Goal: Task Accomplishment & Management: Manage account settings

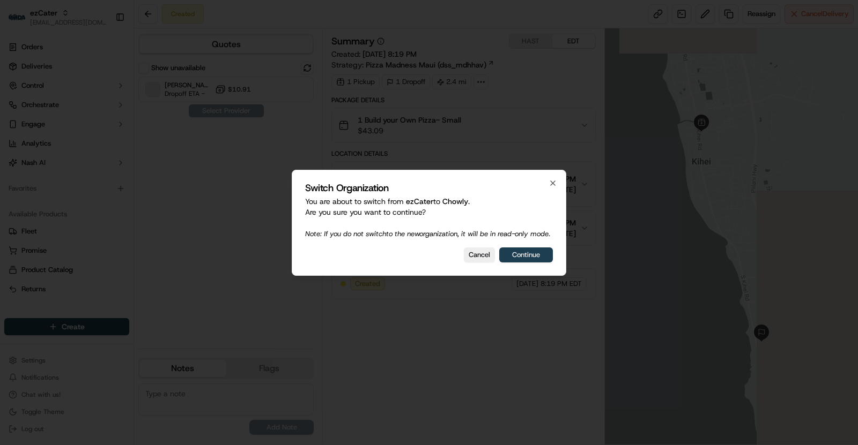
click at [526, 254] on button "Continue" at bounding box center [526, 255] width 54 height 15
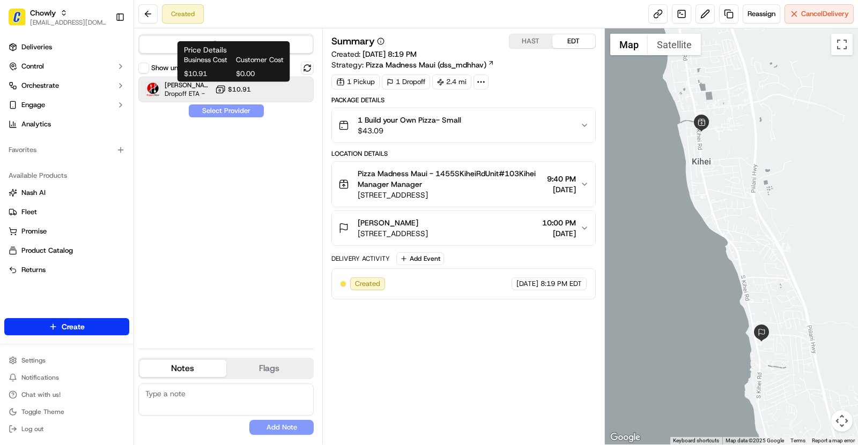
click at [236, 86] on span "$10.91" at bounding box center [239, 89] width 23 height 9
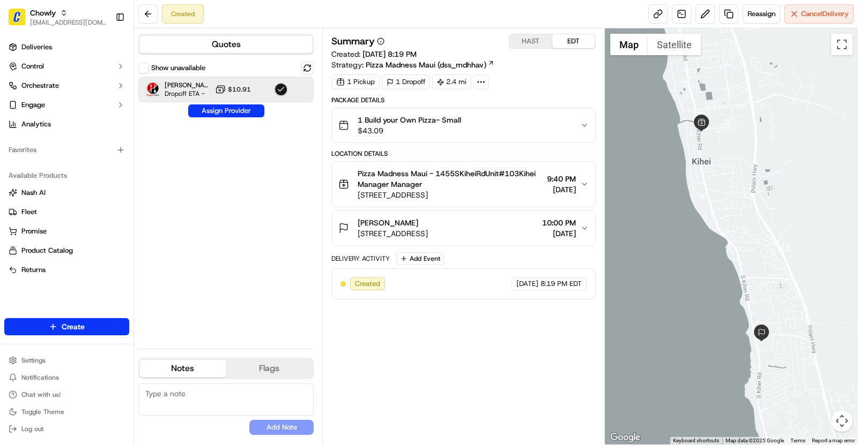
click at [146, 71] on button "Show unavailable" at bounding box center [143, 68] width 11 height 11
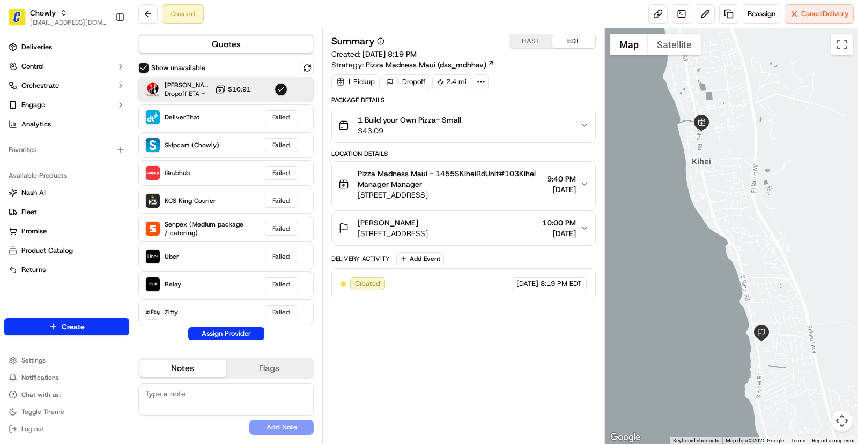
click at [145, 68] on button "Show unavailable" at bounding box center [143, 68] width 11 height 11
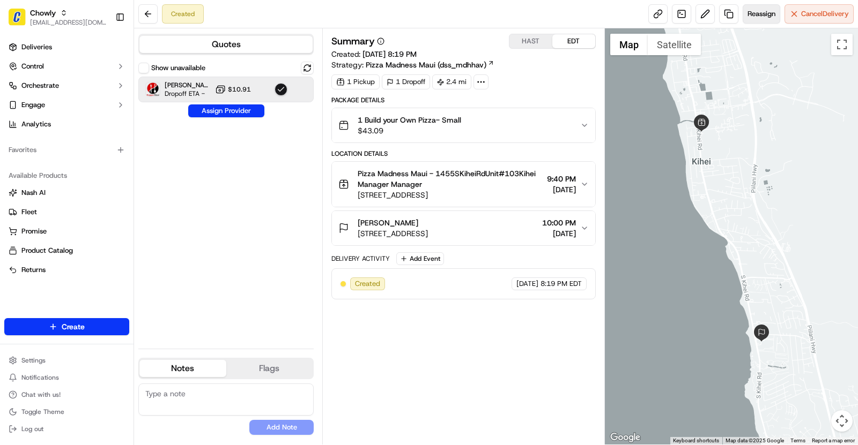
click at [753, 18] on span "Reassign" at bounding box center [761, 14] width 28 height 10
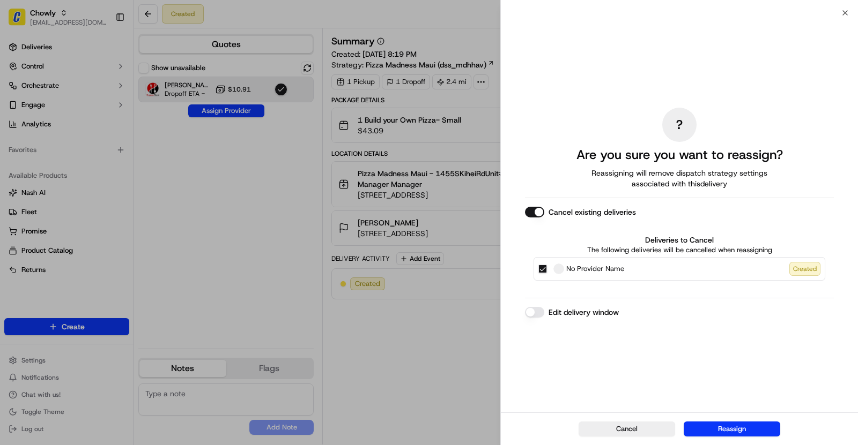
click at [537, 214] on button "Cancel existing deliveries" at bounding box center [534, 212] width 19 height 11
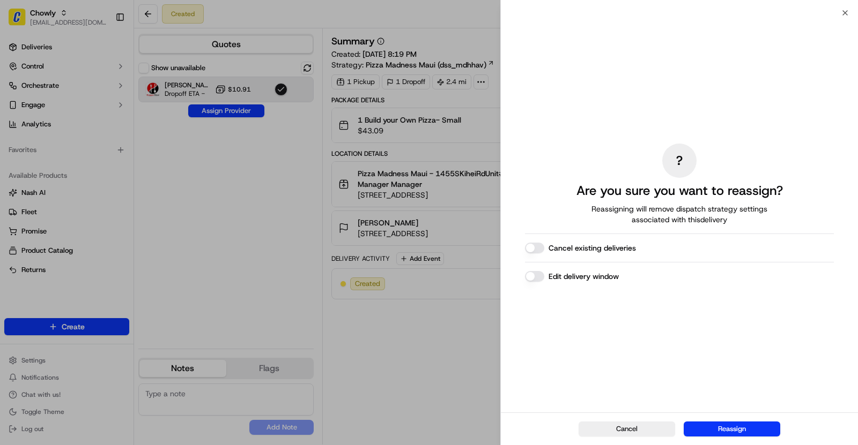
click at [534, 279] on button "Edit delivery window" at bounding box center [534, 276] width 19 height 11
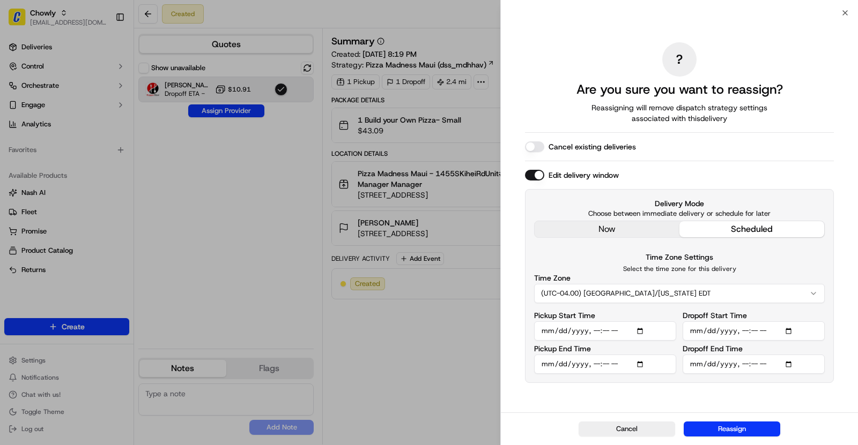
click at [535, 176] on button "Edit delivery window" at bounding box center [534, 175] width 19 height 11
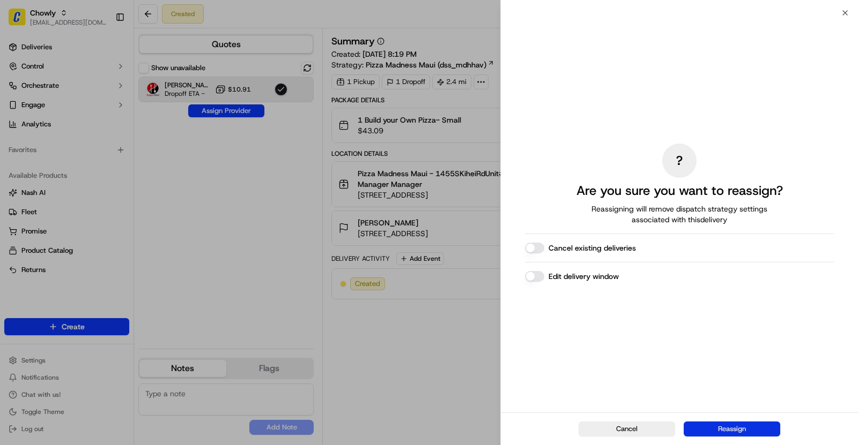
click at [723, 432] on button "Reassign" at bounding box center [731, 429] width 96 height 15
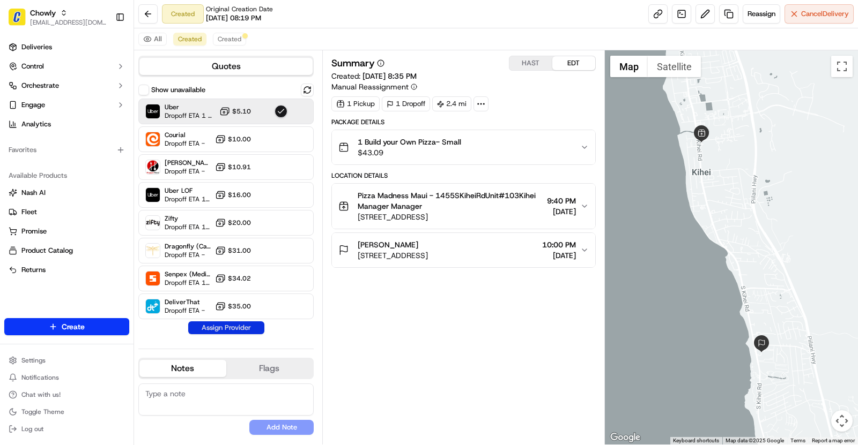
click at [229, 325] on button "Assign Provider" at bounding box center [226, 328] width 76 height 13
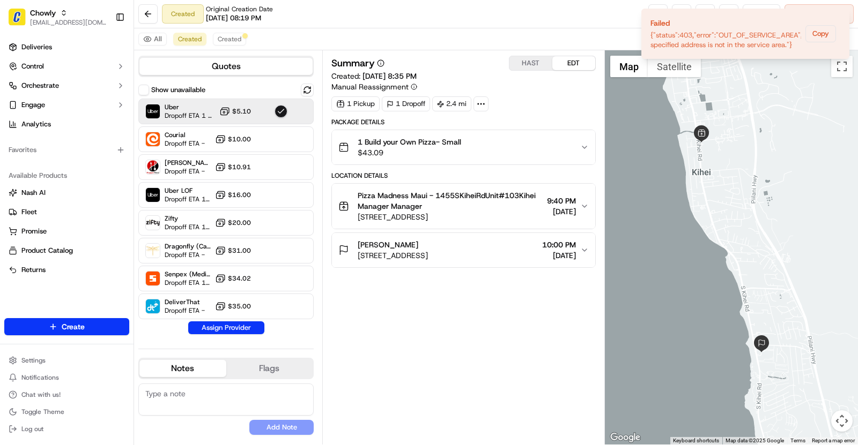
click at [425, 306] on div "Summary HAST EDT Created: 09/17/2025 8:35 PM Manual Reassignment 1 Pickup 1 Dro…" at bounding box center [463, 248] width 264 height 384
click at [273, 100] on div "Uber Dropoff ETA 1 hour $5.10" at bounding box center [225, 112] width 175 height 26
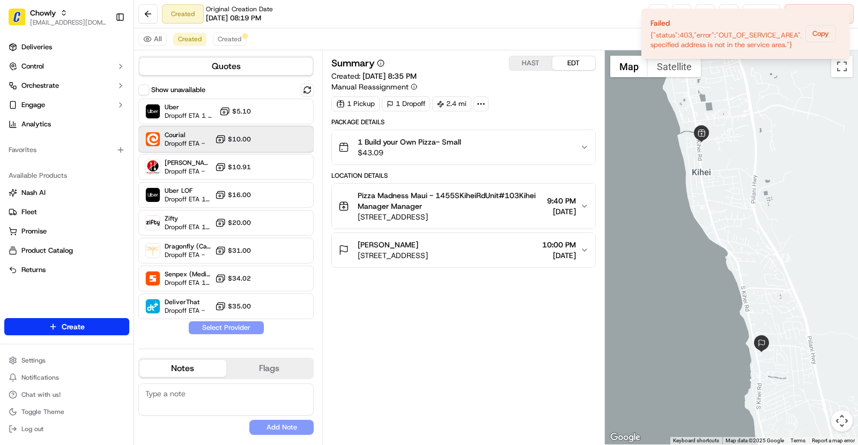
click at [280, 141] on div at bounding box center [280, 139] width 13 height 13
click at [233, 329] on button "Assign Provider" at bounding box center [226, 328] width 76 height 13
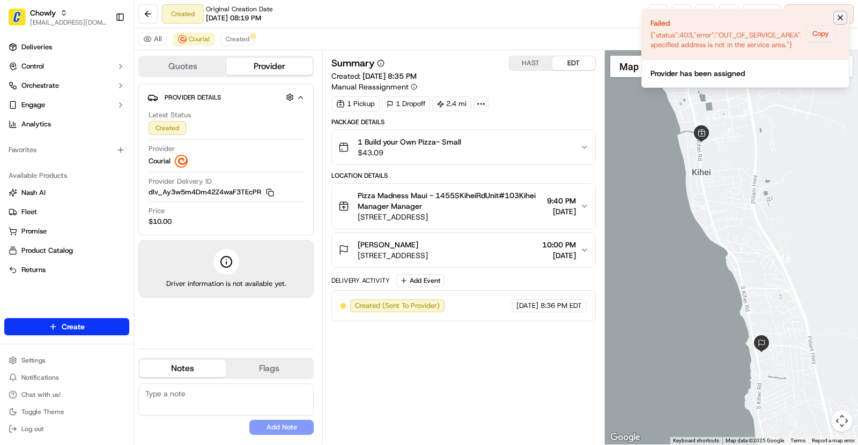
click at [837, 16] on icon "Notifications (F8)" at bounding box center [840, 17] width 9 height 9
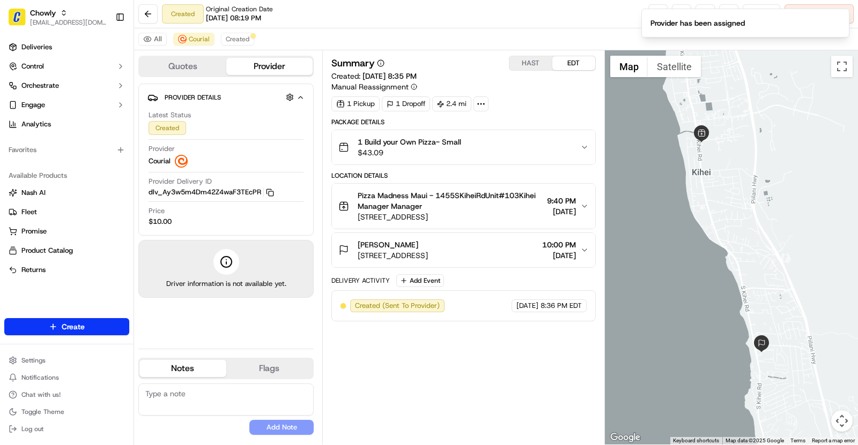
click at [158, 159] on span "Courial" at bounding box center [159, 162] width 22 height 10
copy span "Courial"
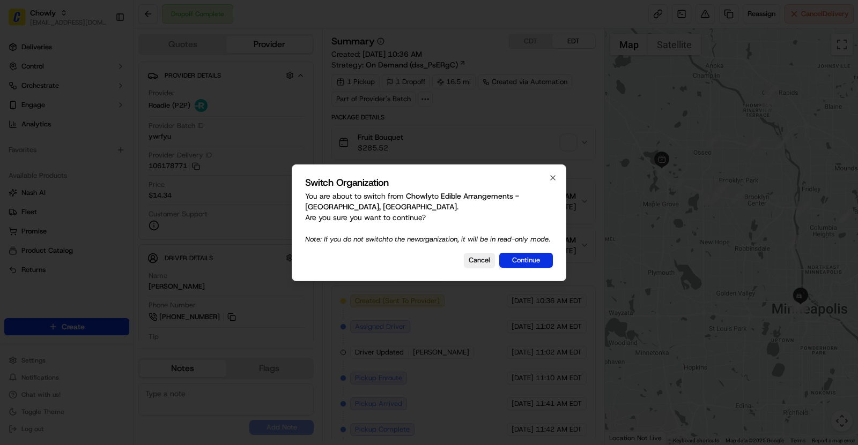
click at [529, 258] on button "Continue" at bounding box center [526, 260] width 54 height 15
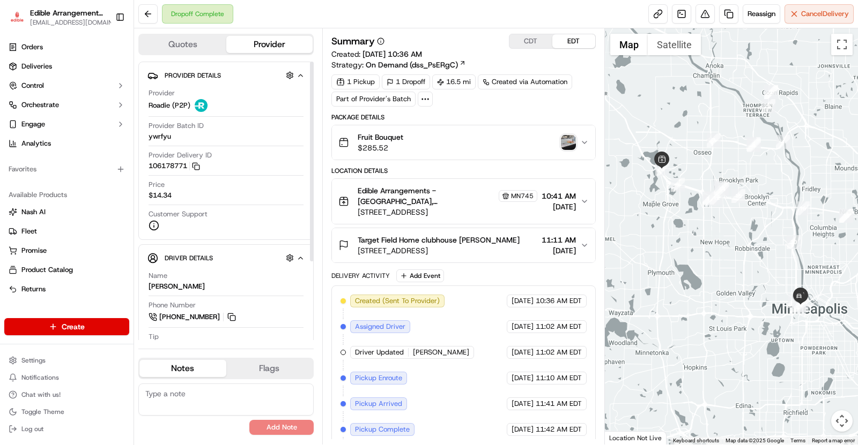
click at [209, 15] on div "Dropoff Complete" at bounding box center [197, 13] width 71 height 19
copy div "Dropoff Complete"
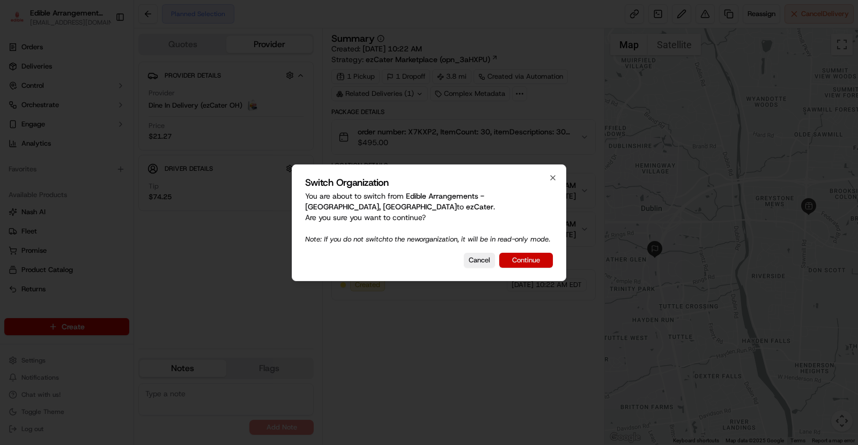
click at [529, 265] on button "Continue" at bounding box center [526, 260] width 54 height 15
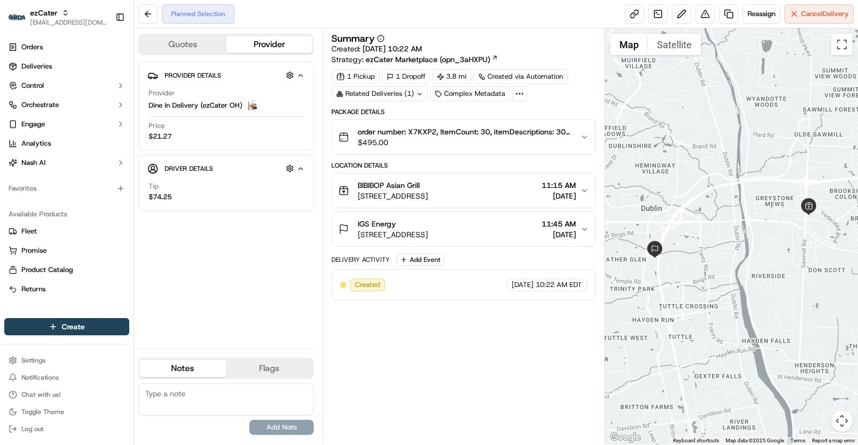
click at [190, 14] on div "Planned Selection" at bounding box center [198, 13] width 72 height 19
copy div "Planned Selection"
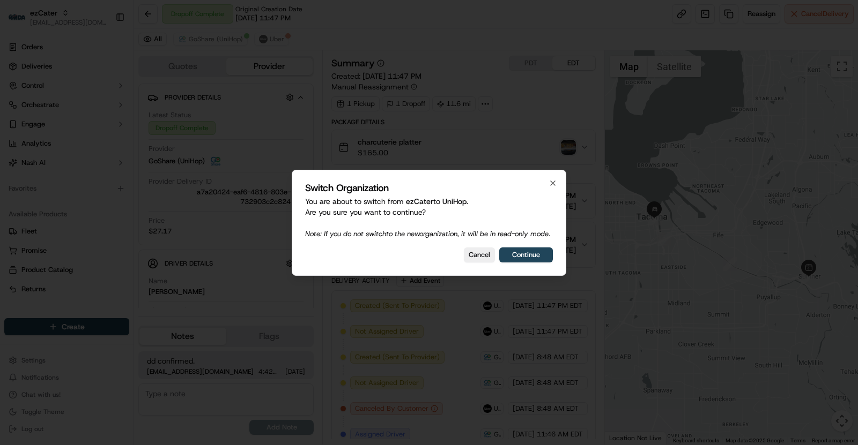
click at [471, 248] on div "Switch Organization You are about to switch from ezCater to UniHop . Are you su…" at bounding box center [429, 223] width 274 height 106
click at [474, 259] on button "Cancel" at bounding box center [479, 255] width 31 height 15
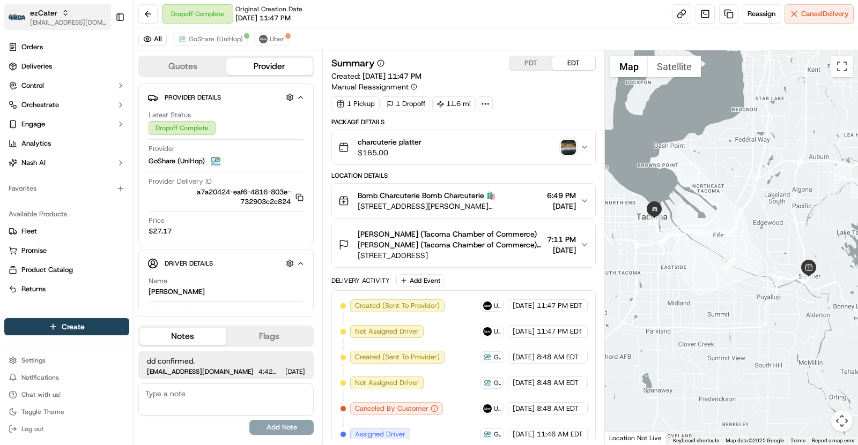
click at [80, 20] on span "[EMAIL_ADDRESS][DOMAIN_NAME]" at bounding box center [68, 22] width 77 height 9
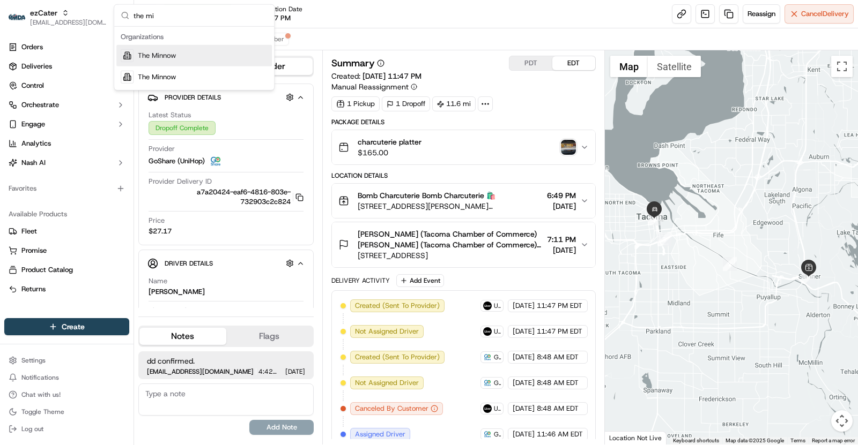
type input "the mi"
click at [185, 57] on div "The Minnow" at bounding box center [193, 55] width 155 height 21
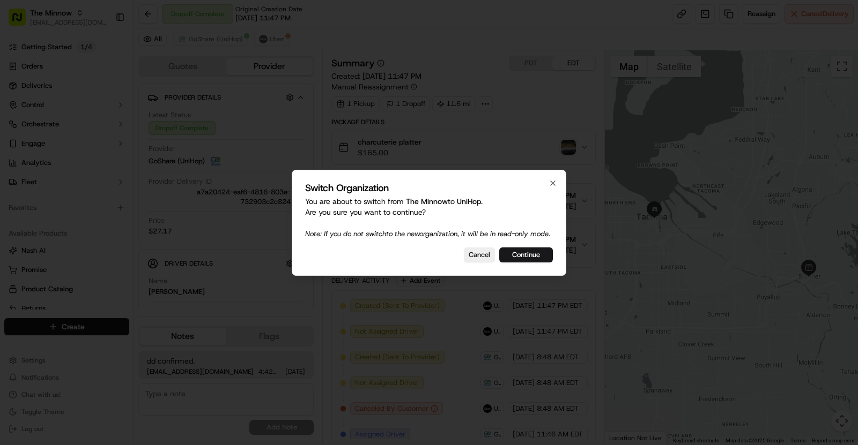
click at [484, 248] on div "Switch Organization You are about to switch from The Minnow to UniHop . Are you…" at bounding box center [429, 223] width 274 height 106
click at [484, 260] on button "Cancel" at bounding box center [479, 255] width 31 height 15
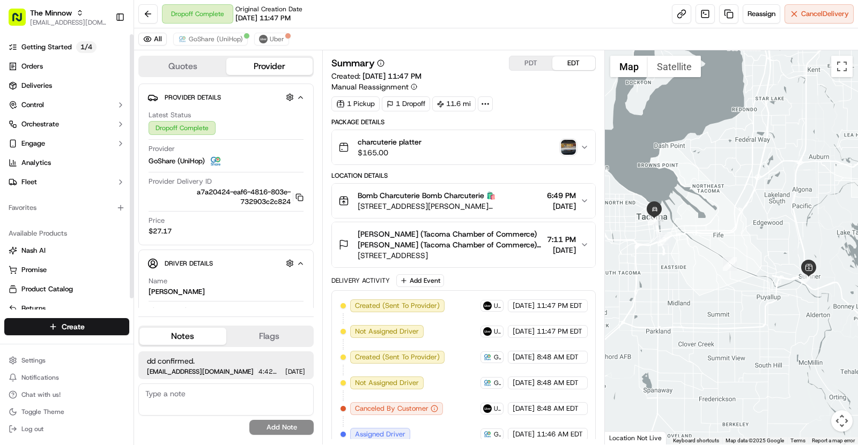
scroll to position [11, 0]
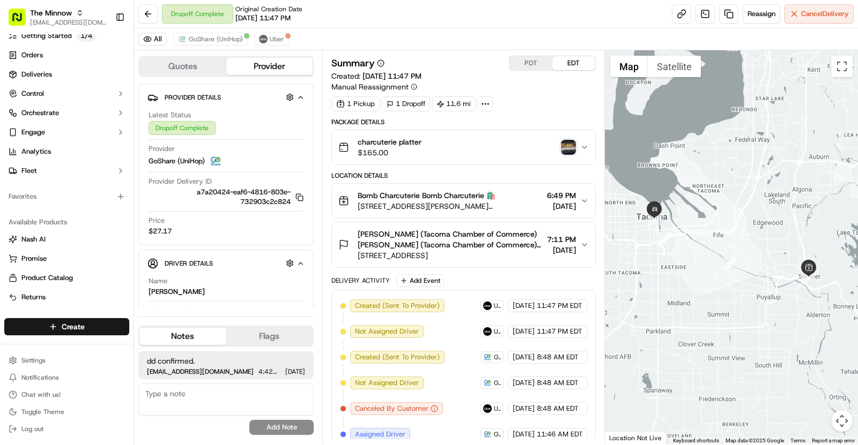
click at [76, 350] on div "Settings Notifications Chat with us! Toggle Theme Log out" at bounding box center [66, 395] width 133 height 92
click at [50, 359] on html "The Minnow [EMAIL_ADDRESS][DOMAIN_NAME] Toggle Sidebar Getting Started 1 / 4 Or…" at bounding box center [429, 222] width 858 height 445
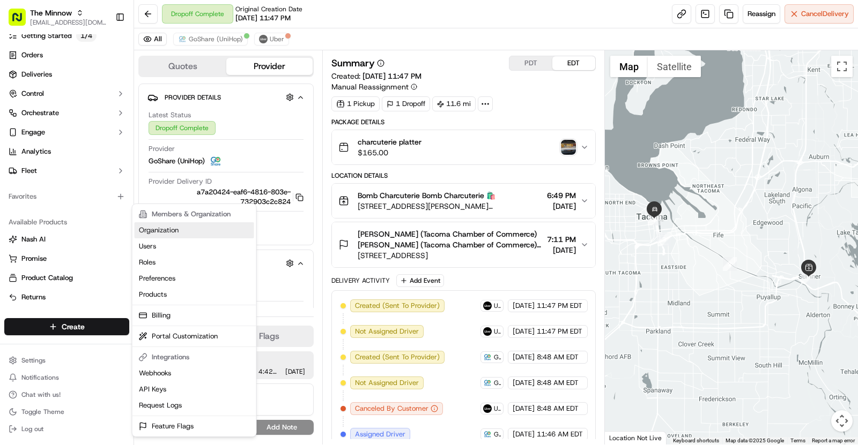
click at [180, 234] on link "Organization" at bounding box center [195, 230] width 120 height 16
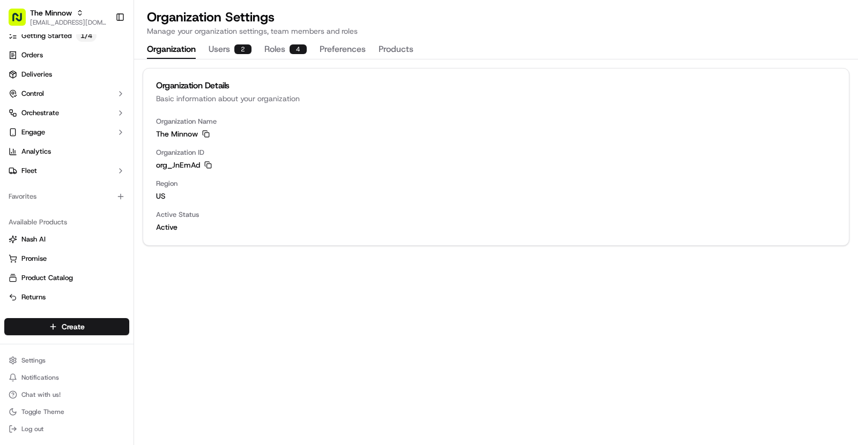
click at [220, 56] on button "Users 2" at bounding box center [230, 50] width 43 height 18
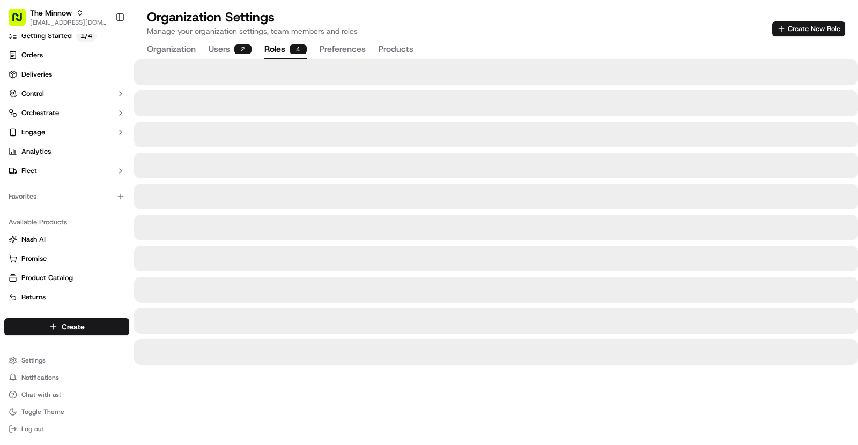
click at [266, 47] on button "Roles 4" at bounding box center [285, 50] width 42 height 18
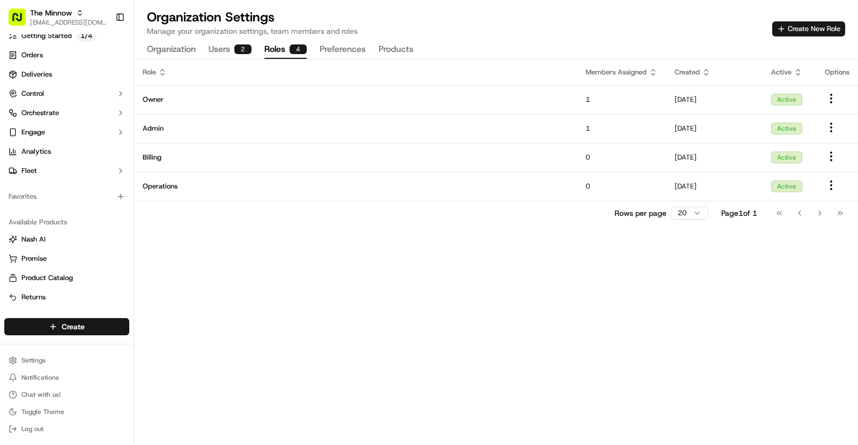
click at [331, 49] on button "Preferences" at bounding box center [342, 50] width 46 height 18
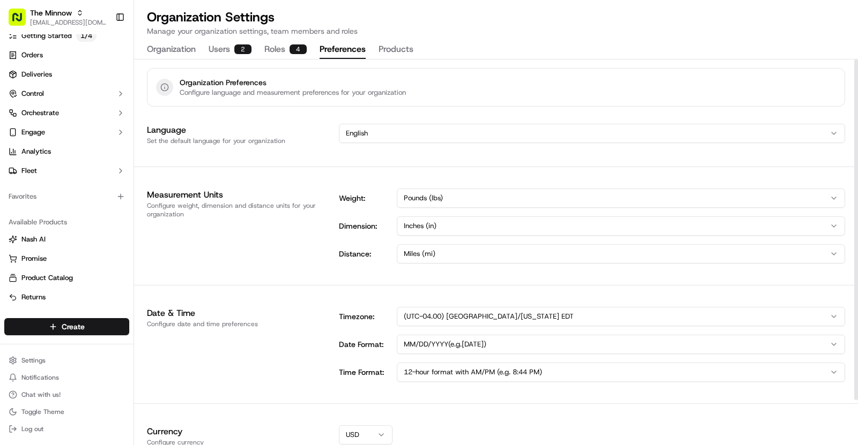
click at [383, 50] on button "Products" at bounding box center [395, 50] width 35 height 18
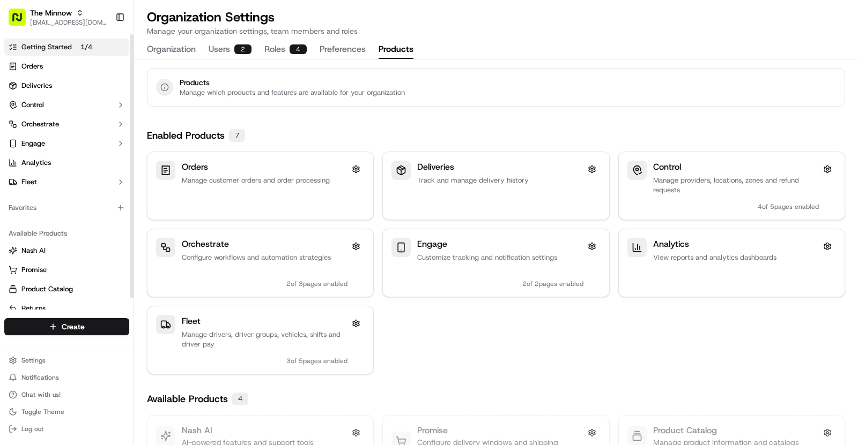
click at [69, 48] on span "Getting Started" at bounding box center [46, 47] width 50 height 10
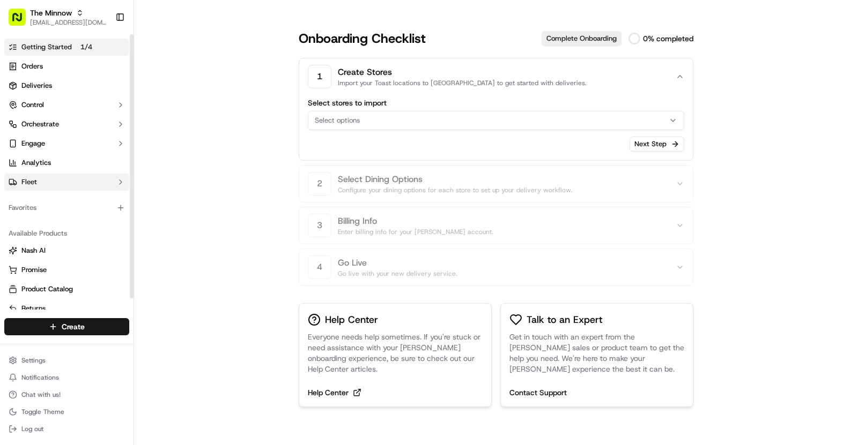
click at [42, 185] on button "Fleet" at bounding box center [66, 182] width 125 height 17
click at [53, 144] on button "Engage" at bounding box center [66, 143] width 125 height 17
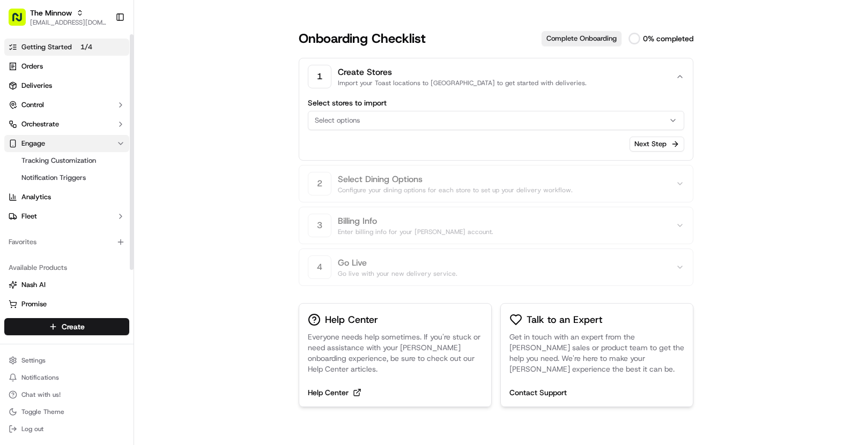
click at [53, 144] on button "Engage" at bounding box center [66, 143] width 125 height 17
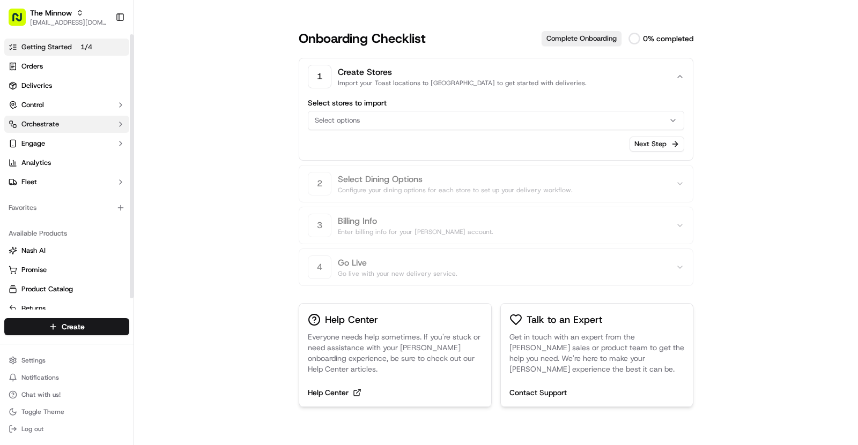
click at [70, 124] on button "Orchestrate" at bounding box center [66, 124] width 125 height 17
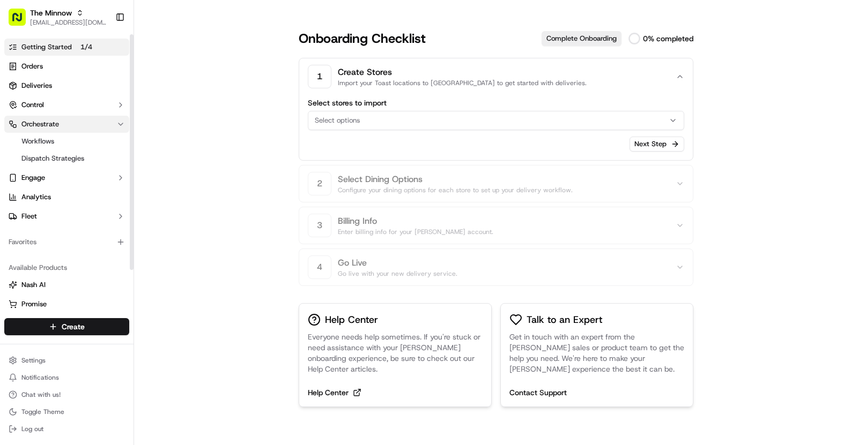
click at [70, 124] on button "Orchestrate" at bounding box center [66, 124] width 125 height 17
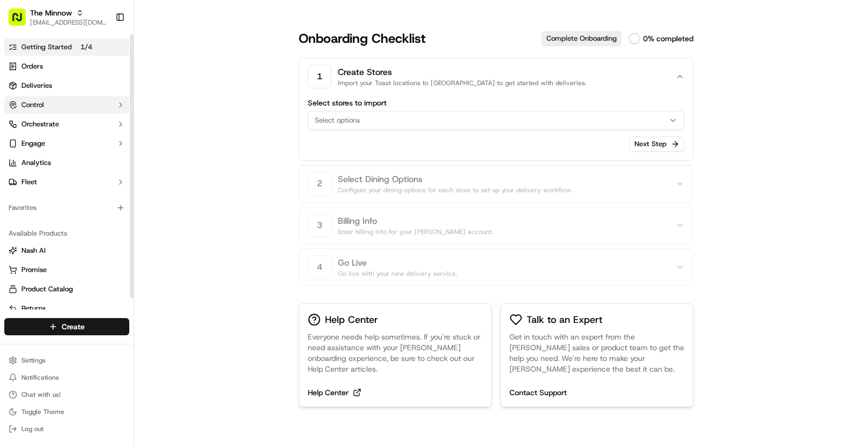
click at [69, 105] on button "Control" at bounding box center [66, 104] width 125 height 17
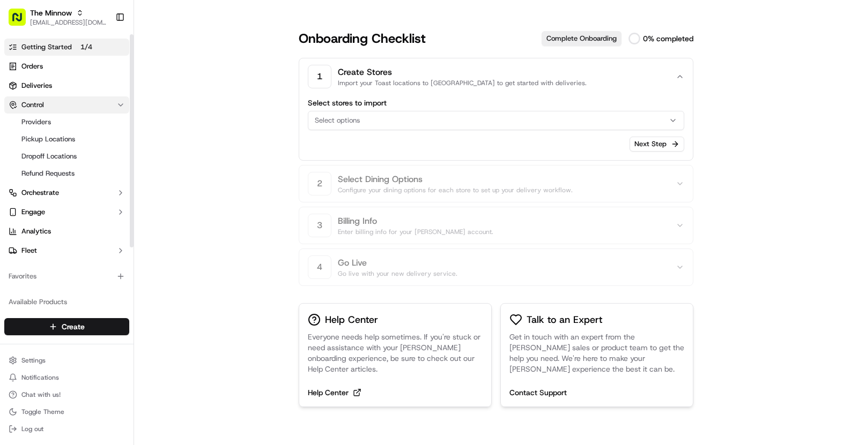
click at [56, 102] on button "Control" at bounding box center [66, 104] width 125 height 17
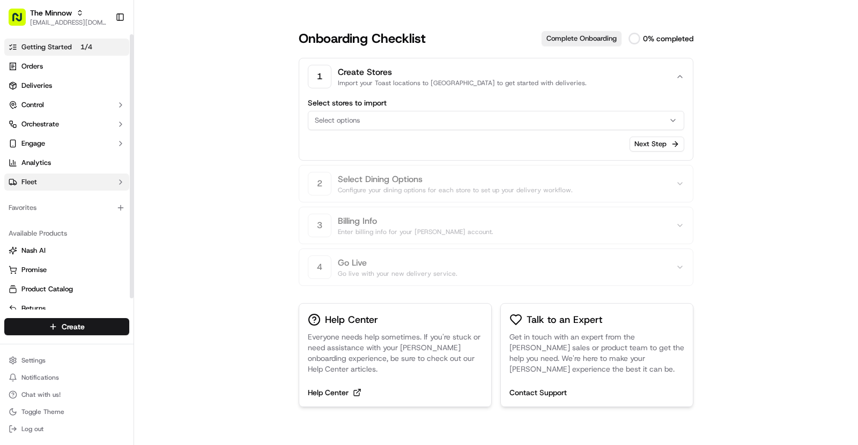
scroll to position [11, 0]
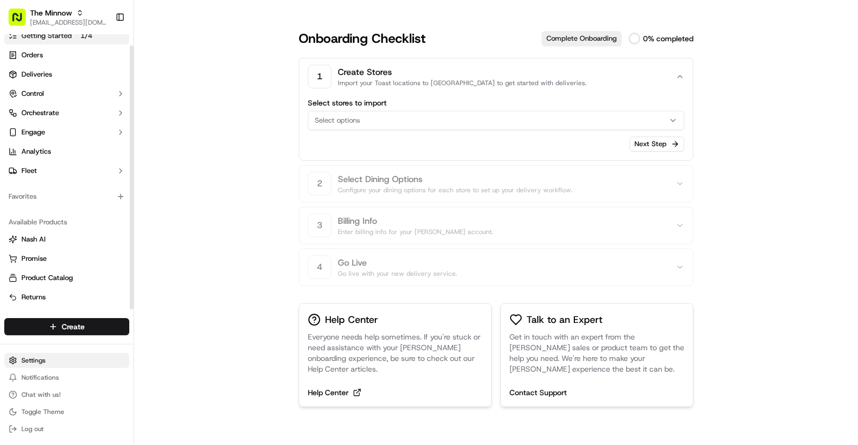
click at [49, 361] on html "The Minnow [EMAIL_ADDRESS][DOMAIN_NAME] Toggle Sidebar Getting Started 1 / 4 Or…" at bounding box center [429, 222] width 858 height 445
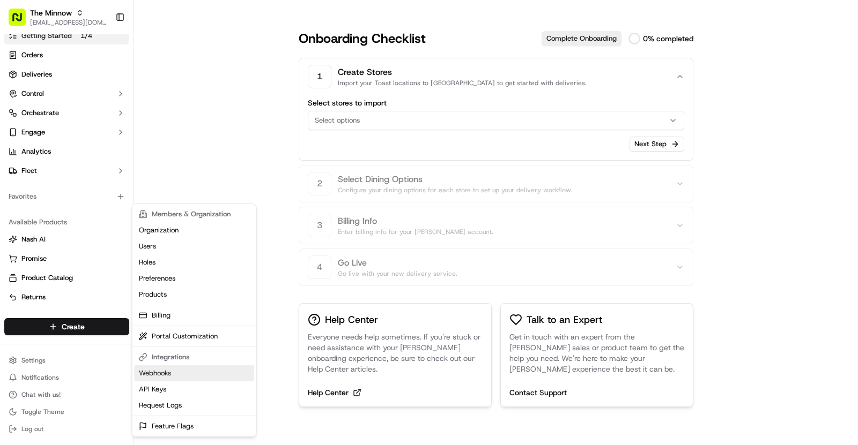
click at [173, 374] on link "Webhooks" at bounding box center [195, 374] width 120 height 16
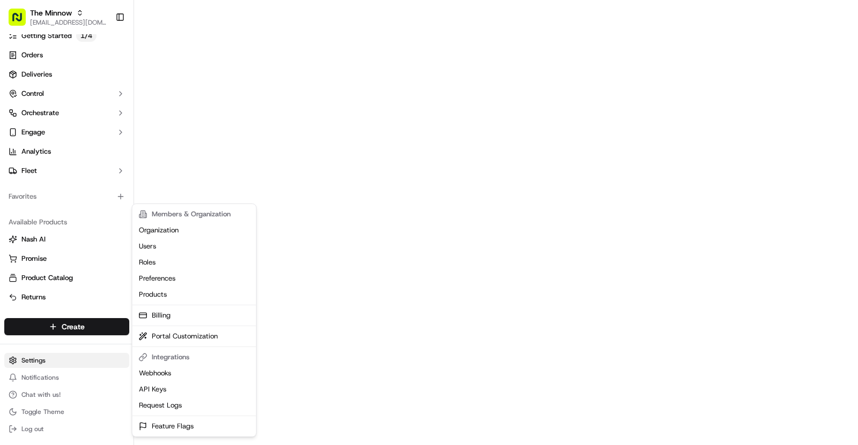
click at [31, 365] on html "The Minnow [EMAIL_ADDRESS][DOMAIN_NAME] Toggle Sidebar Getting Started 1 / 4 Or…" at bounding box center [429, 222] width 858 height 445
click at [176, 232] on link "Organization" at bounding box center [195, 230] width 120 height 16
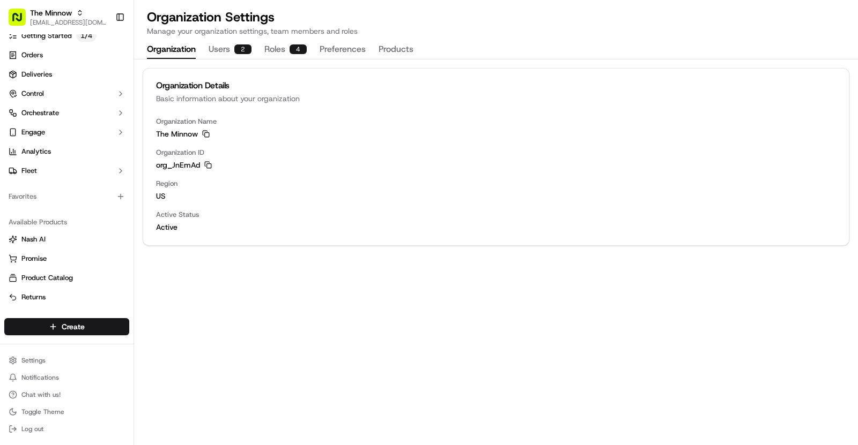
click at [223, 46] on button "Users 2" at bounding box center [230, 50] width 43 height 18
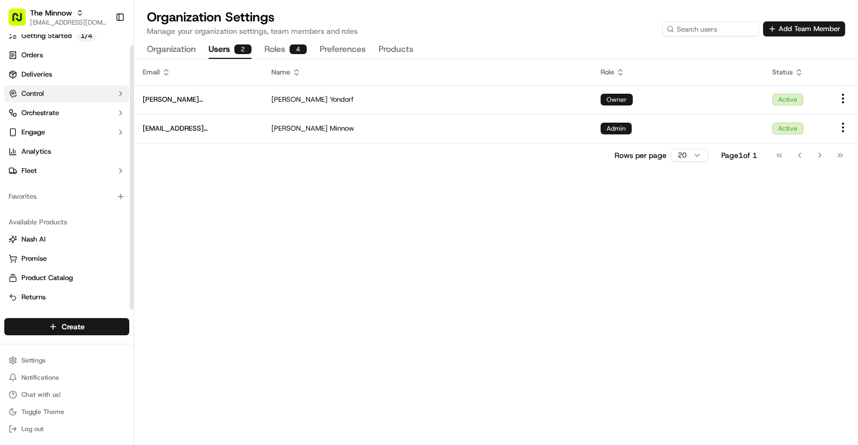
click at [47, 90] on button "Control" at bounding box center [66, 93] width 125 height 17
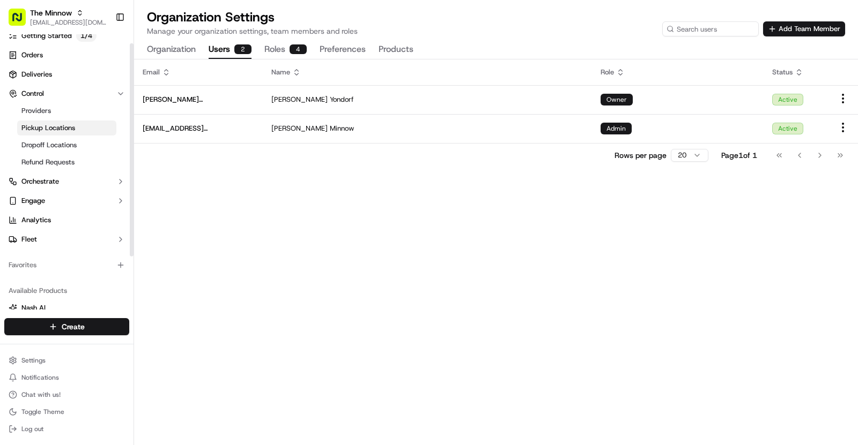
click at [60, 131] on span "Pickup Locations" at bounding box center [48, 128] width 54 height 10
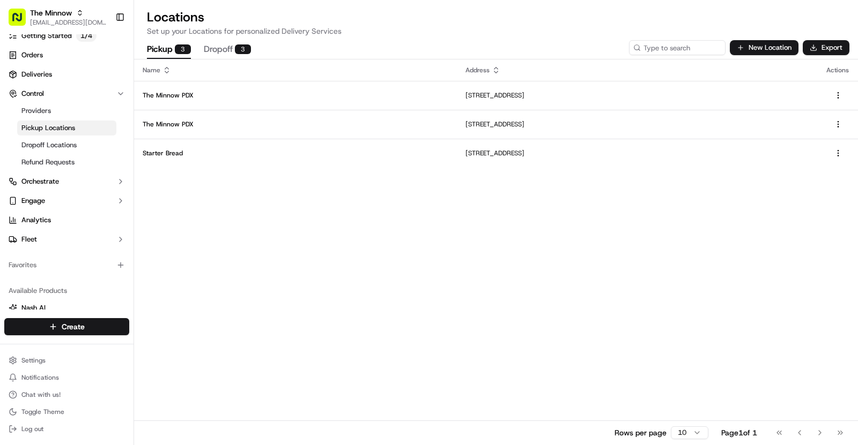
click at [219, 54] on button "Dropoff 3" at bounding box center [227, 50] width 47 height 18
click at [163, 53] on button "Pickup 3" at bounding box center [169, 50] width 44 height 18
click at [214, 51] on button "Dropoff 3" at bounding box center [227, 50] width 47 height 18
click at [163, 51] on button "Pickup 3" at bounding box center [169, 50] width 44 height 18
click at [72, 16] on div "The Minnow" at bounding box center [68, 13] width 77 height 11
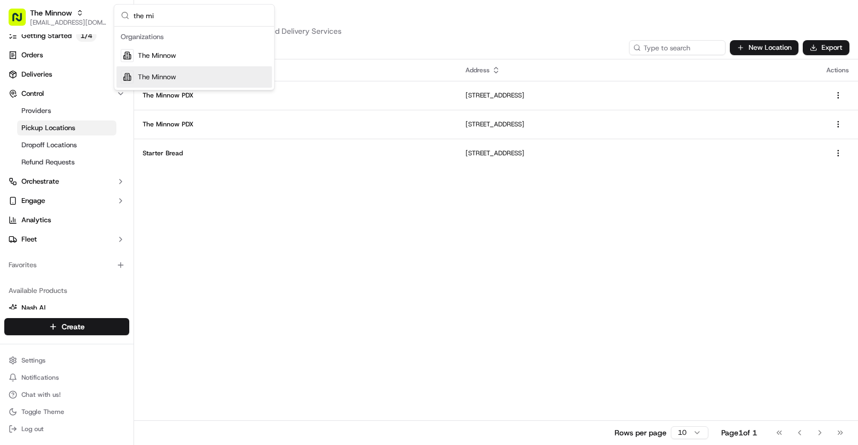
type input "the mi"
click at [173, 73] on span "The Minnow" at bounding box center [157, 77] width 38 height 10
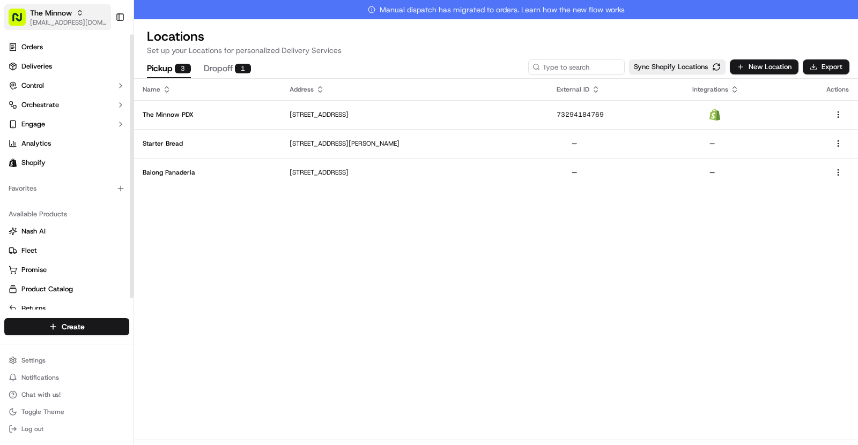
click at [69, 16] on span "The Minnow" at bounding box center [51, 13] width 42 height 11
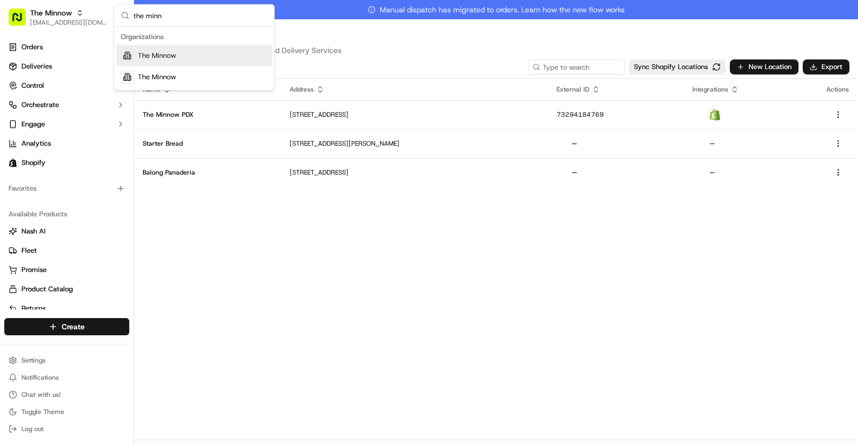
type input "the minn"
click at [155, 53] on span "The Minnow" at bounding box center [157, 56] width 38 height 10
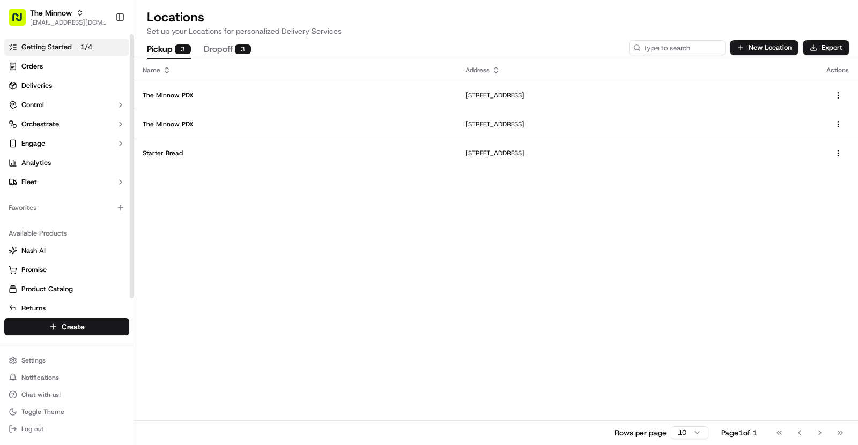
click at [63, 46] on span "Getting Started" at bounding box center [46, 47] width 50 height 10
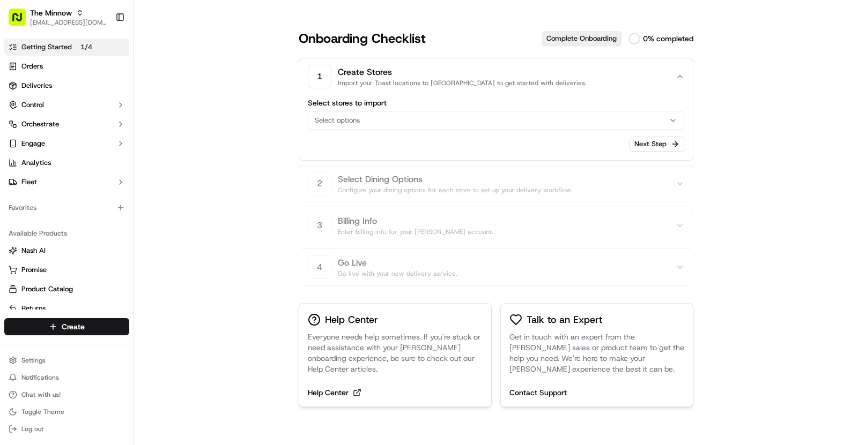
click at [386, 123] on div "Select options" at bounding box center [495, 121] width 371 height 10
click at [553, 161] on html "The Minnow [EMAIL_ADDRESS][DOMAIN_NAME] Toggle Sidebar Getting Started 1 / 4 Or…" at bounding box center [429, 222] width 858 height 445
click at [358, 389] on icon at bounding box center [357, 393] width 9 height 9
click at [355, 392] on icon at bounding box center [357, 393] width 9 height 9
click at [322, 388] on link "Help Center" at bounding box center [395, 393] width 175 height 11
